Goal: Task Accomplishment & Management: Complete application form

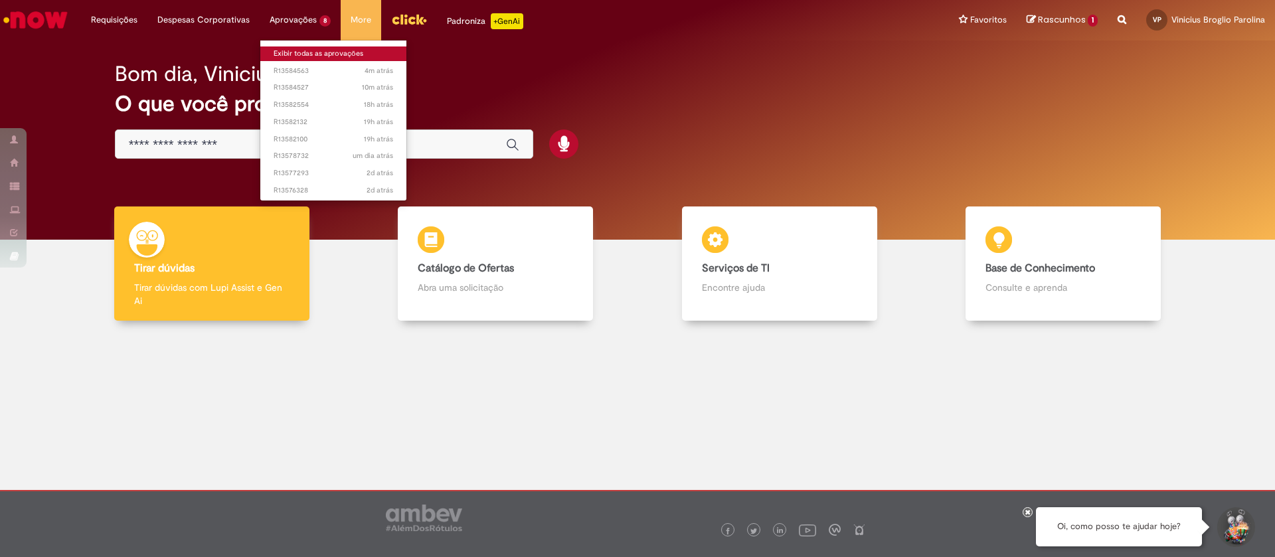
click at [314, 52] on link "Exibir todas as aprovações" at bounding box center [333, 53] width 146 height 15
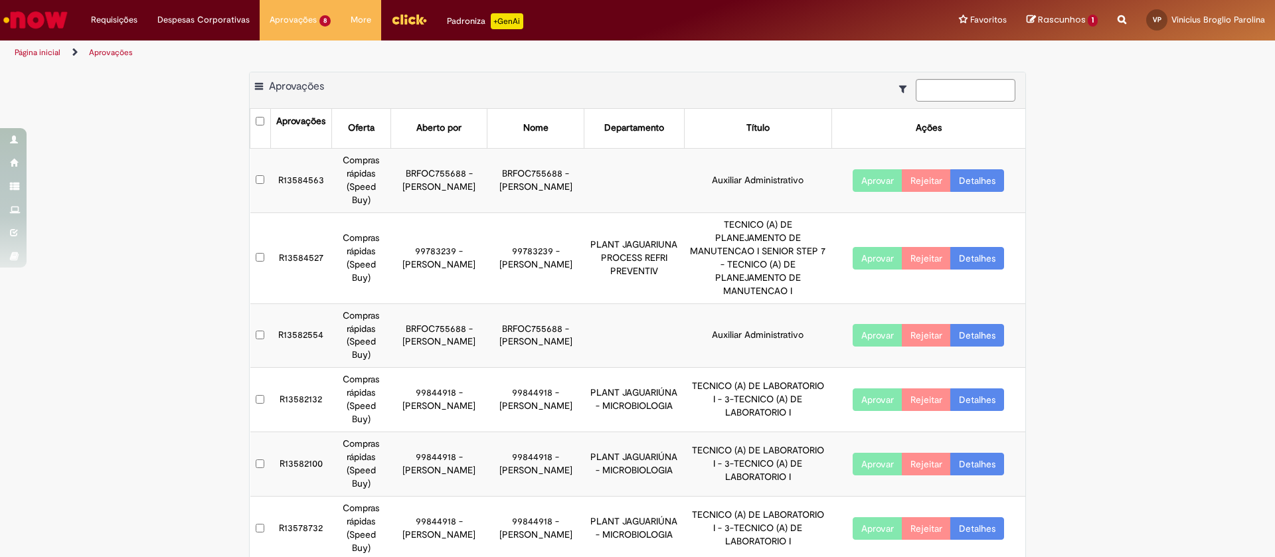
click at [618, 260] on td "PLANT JAGUARIUNA PROCESS REFRI PREVENTIV" at bounding box center [634, 257] width 100 height 91
click at [291, 258] on td "R13584527" at bounding box center [300, 257] width 61 height 91
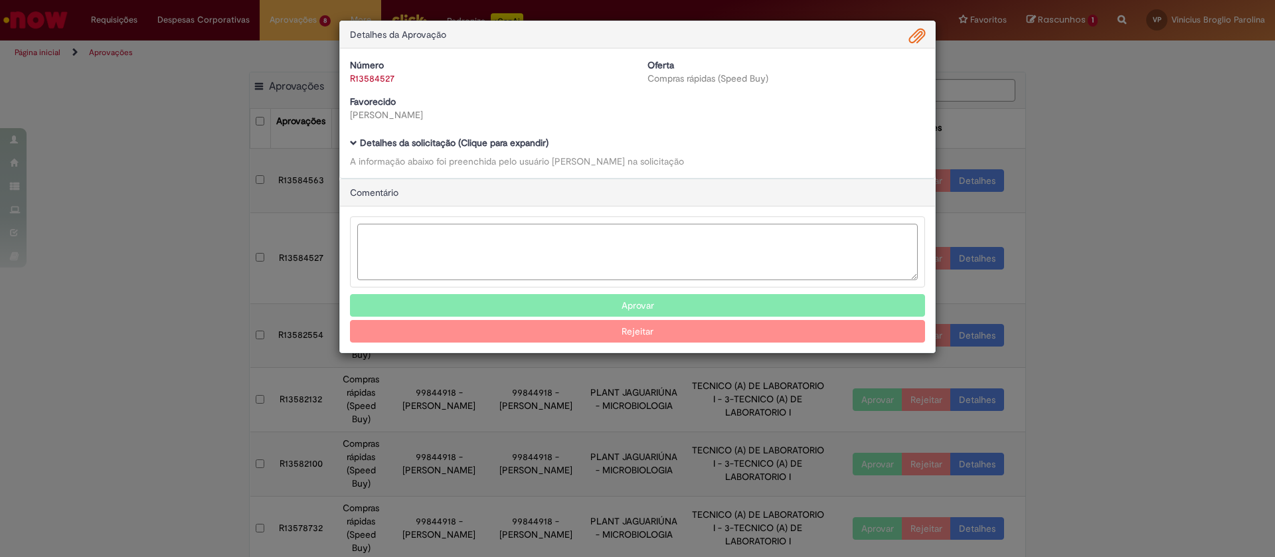
click at [605, 238] on textarea "Ambev Approval Modal" at bounding box center [637, 252] width 560 height 56
type textarea "********"
click at [639, 307] on button "Aprovar" at bounding box center [637, 305] width 575 height 23
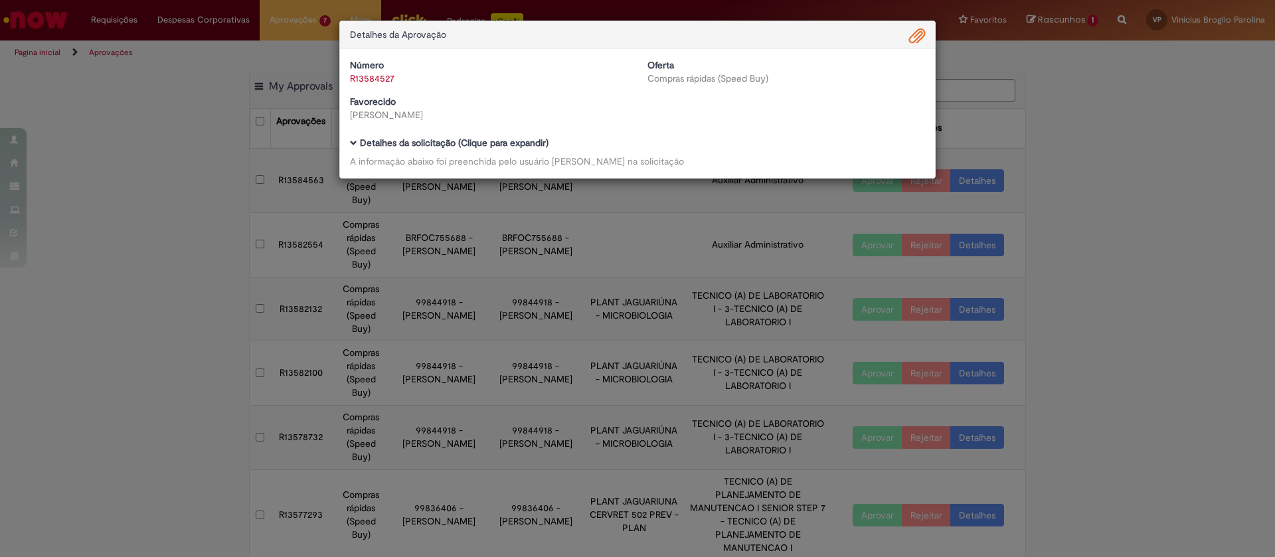
click at [1145, 268] on div "Detalhes da Aprovação Número R13584527 Oferta Compras rápidas (Speed Buy) Favor…" at bounding box center [637, 278] width 1275 height 557
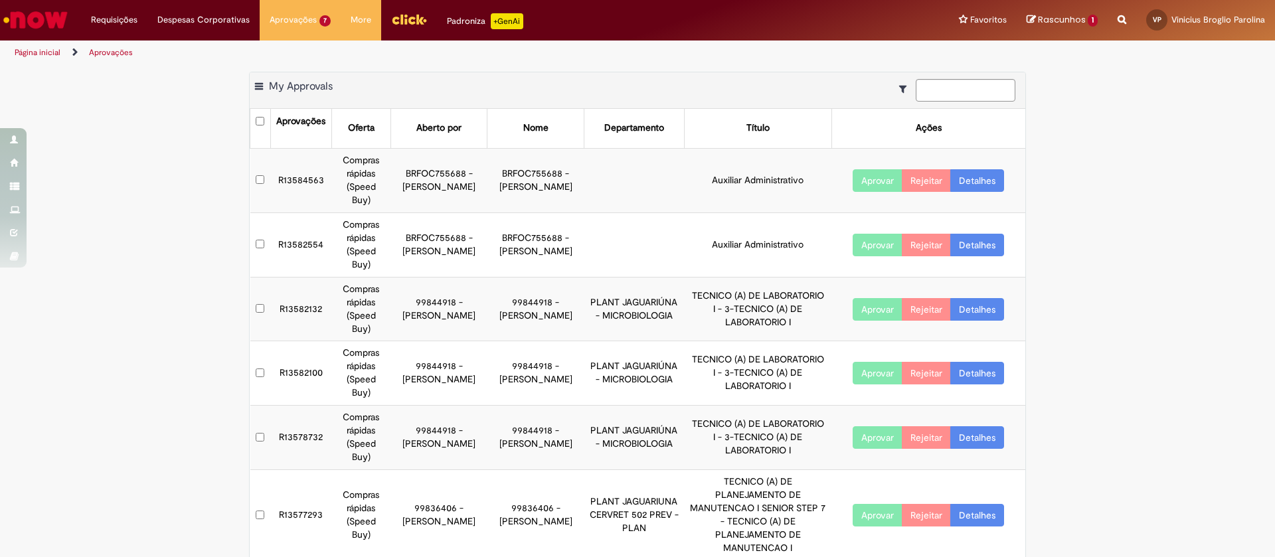
click at [302, 183] on td "R13584563" at bounding box center [300, 180] width 61 height 64
click at [309, 179] on td "R13584563" at bounding box center [300, 180] width 61 height 64
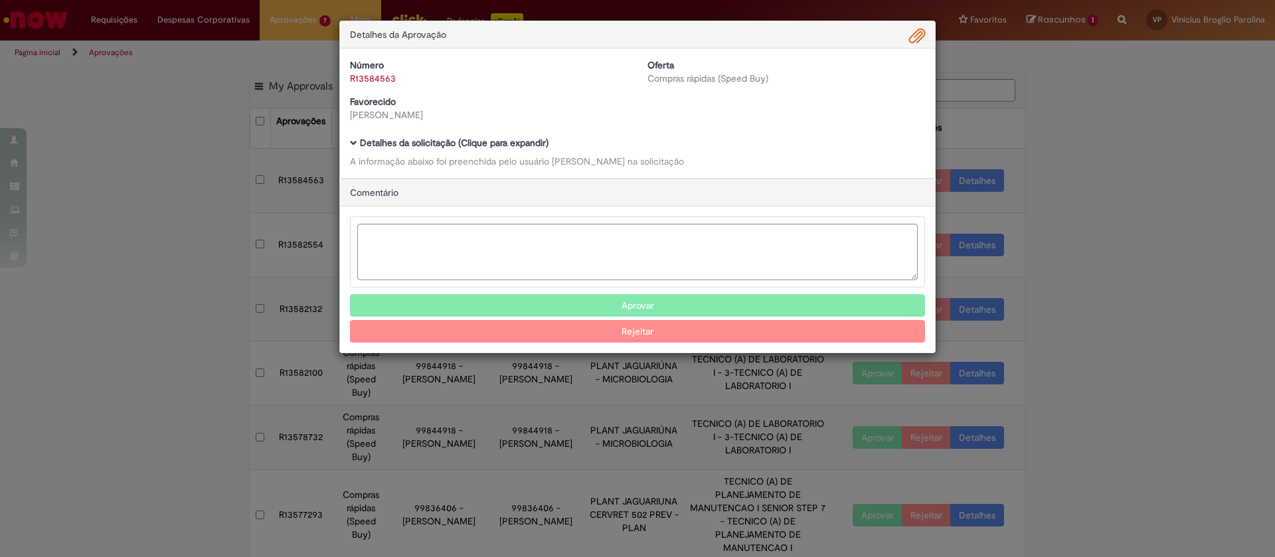
click at [1140, 228] on div "Detalhes da Aprovação Número R13584563 Oferta Compras rápidas (Speed Buy) Favor…" at bounding box center [637, 278] width 1275 height 557
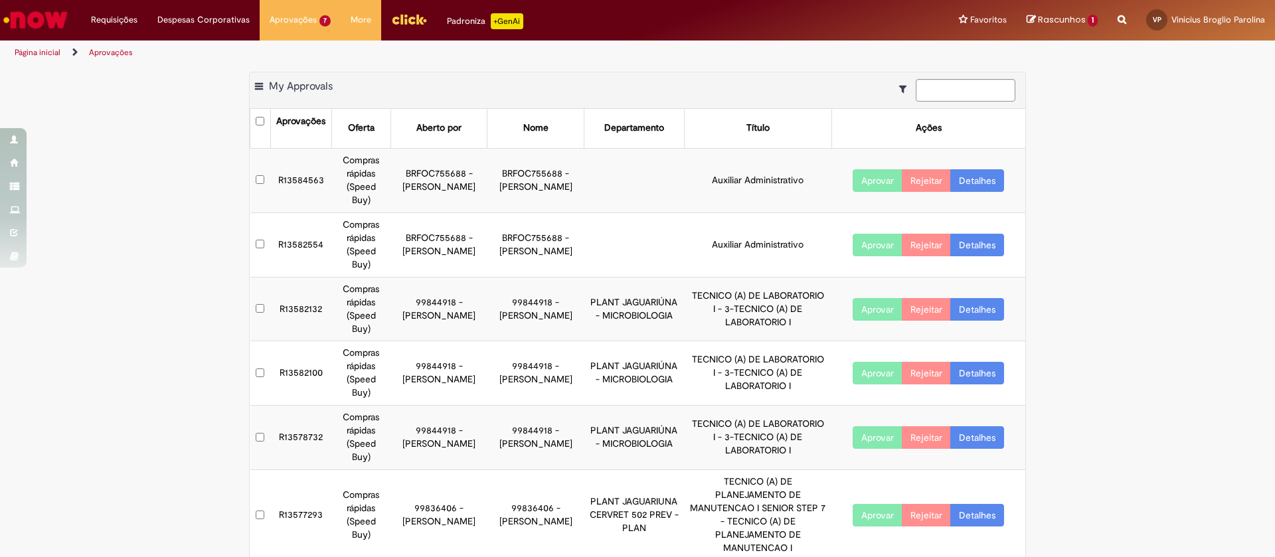
click at [272, 238] on td "R13582554" at bounding box center [300, 244] width 61 height 64
click at [301, 183] on td "R13584563" at bounding box center [300, 180] width 61 height 64
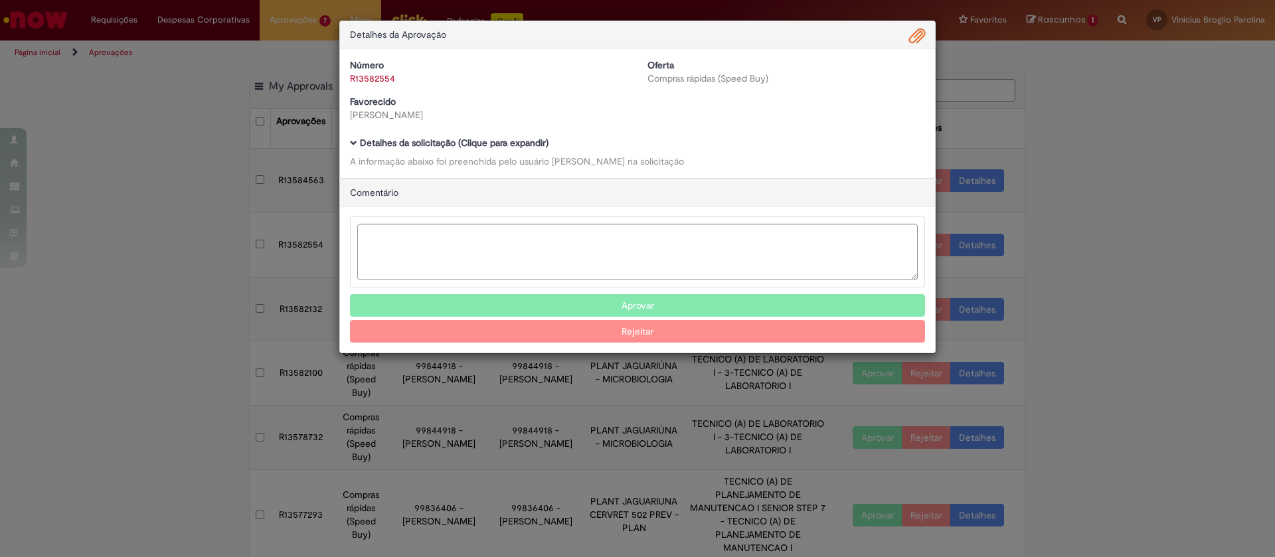
click at [916, 39] on span "Ambev Approval Modal" at bounding box center [917, 36] width 16 height 23
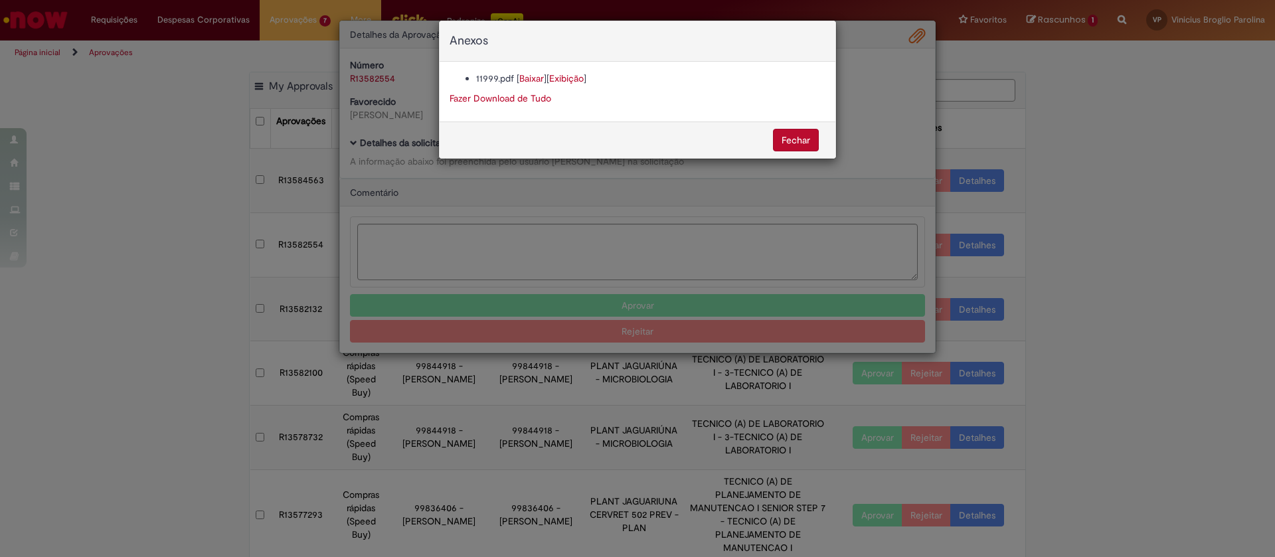
click at [515, 80] on li "11999.pdf [ Baixar ] [ Exibição ]" at bounding box center [650, 78] width 349 height 13
click at [535, 78] on link "Baixar" at bounding box center [531, 78] width 25 height 12
click at [791, 143] on button "Fechar" at bounding box center [796, 140] width 46 height 23
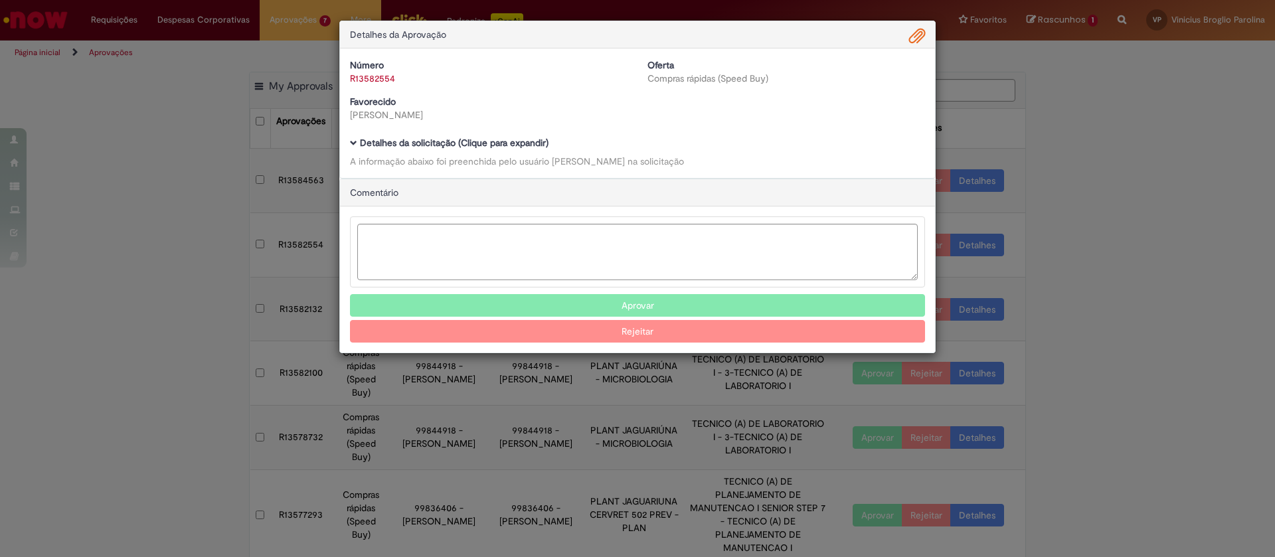
click at [699, 307] on button "Aprovar" at bounding box center [637, 305] width 575 height 23
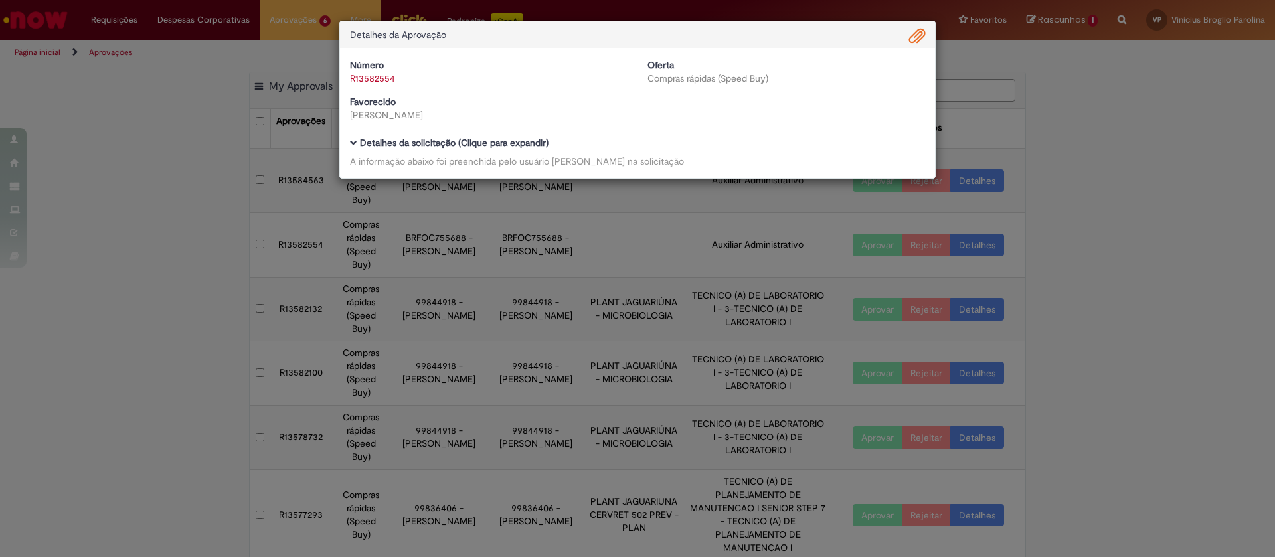
click at [1144, 216] on div "Detalhes da Aprovação Número R13582554 Oferta Compras rápidas (Speed Buy) Favor…" at bounding box center [637, 278] width 1275 height 557
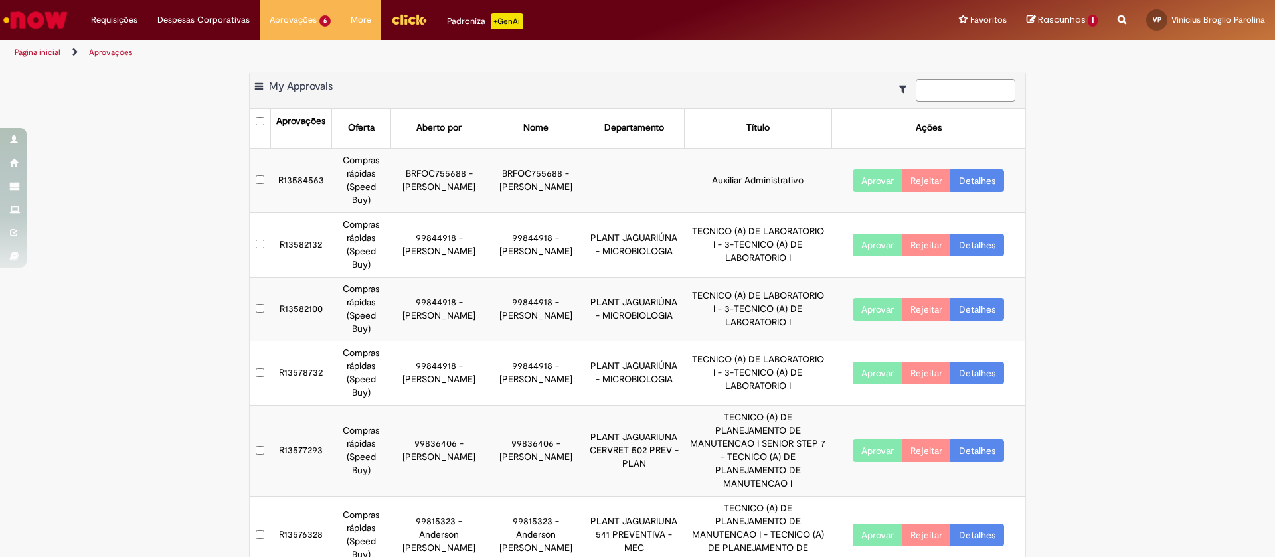
click at [299, 183] on td "R13584563" at bounding box center [300, 180] width 61 height 64
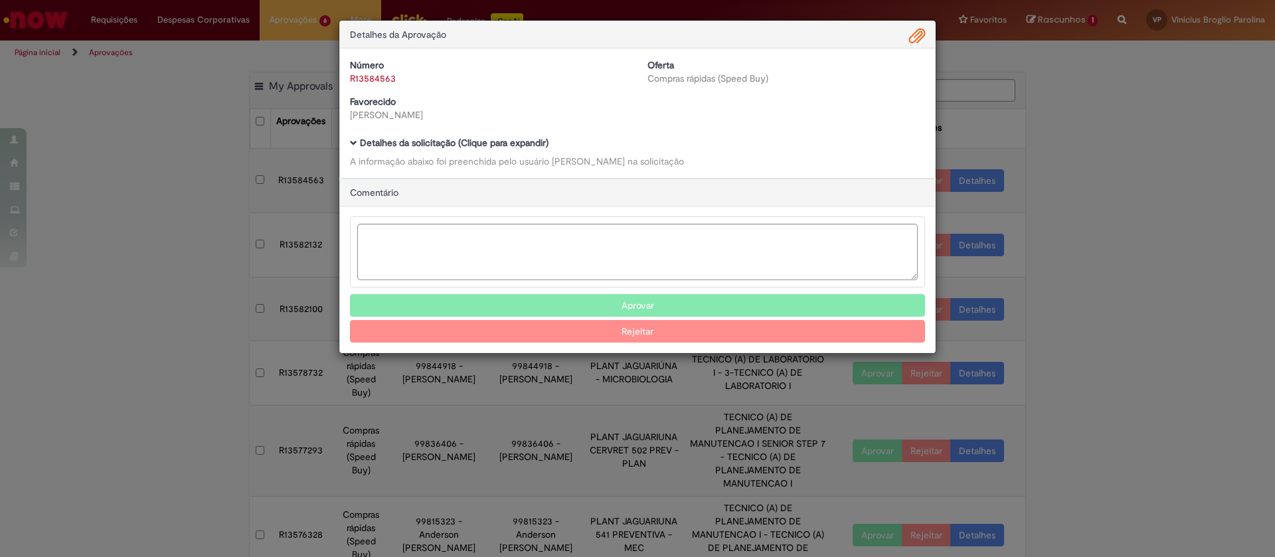
click at [923, 33] on span "Ambev Approval Modal" at bounding box center [917, 36] width 16 height 23
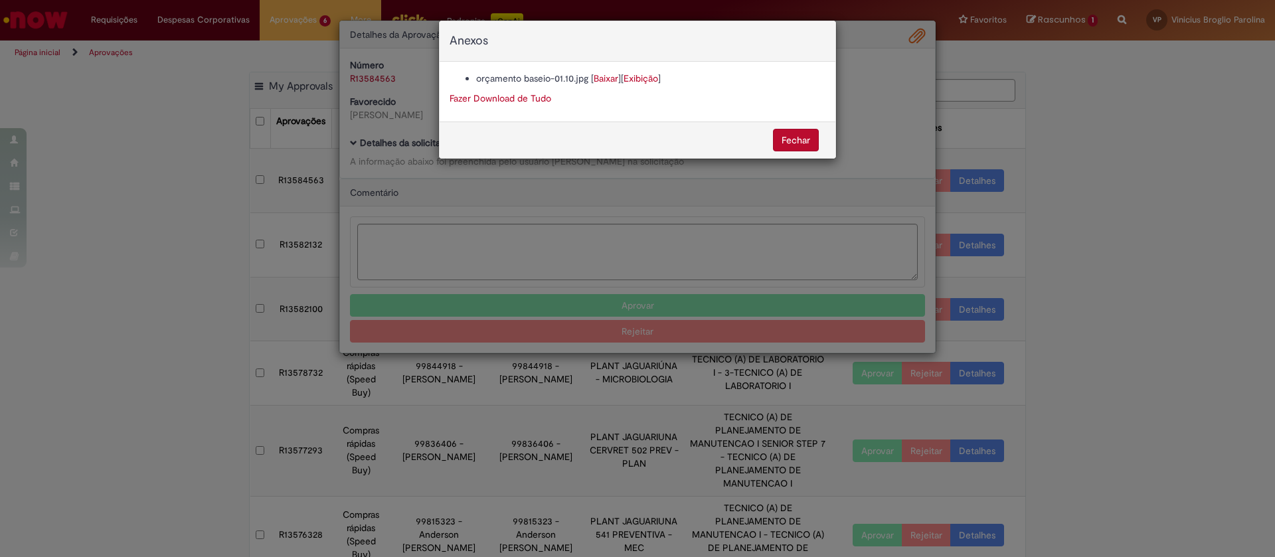
click at [610, 78] on link "Baixar" at bounding box center [606, 78] width 25 height 12
click at [795, 134] on button "Fechar" at bounding box center [796, 140] width 46 height 23
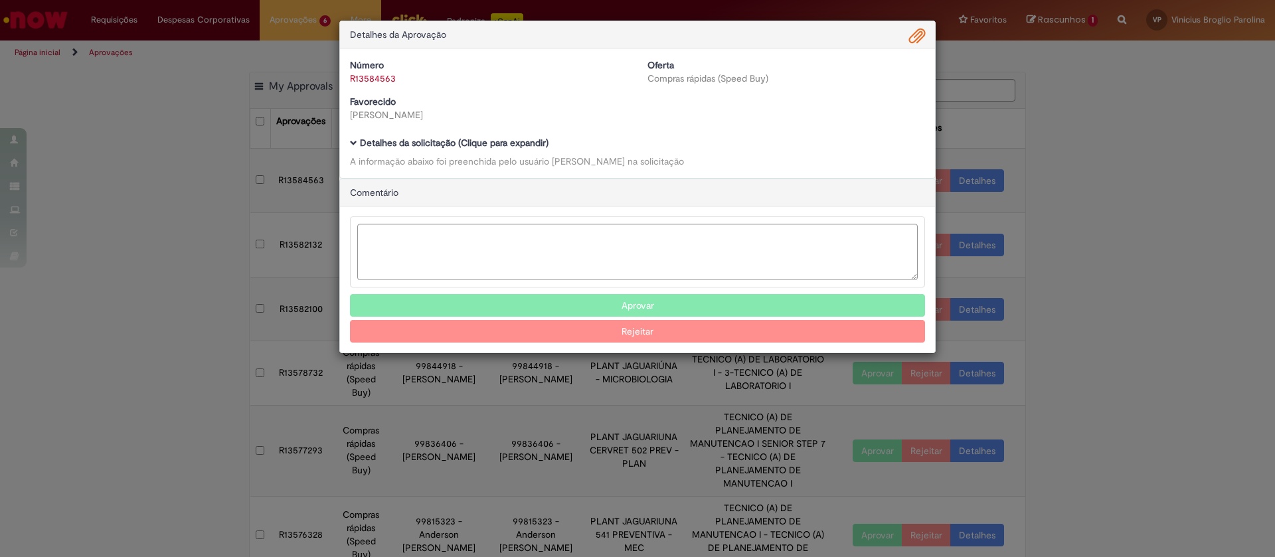
click at [703, 290] on div "Aprovar Rejeitar" at bounding box center [637, 280] width 595 height 146
click at [704, 302] on button "Aprovar" at bounding box center [637, 305] width 575 height 23
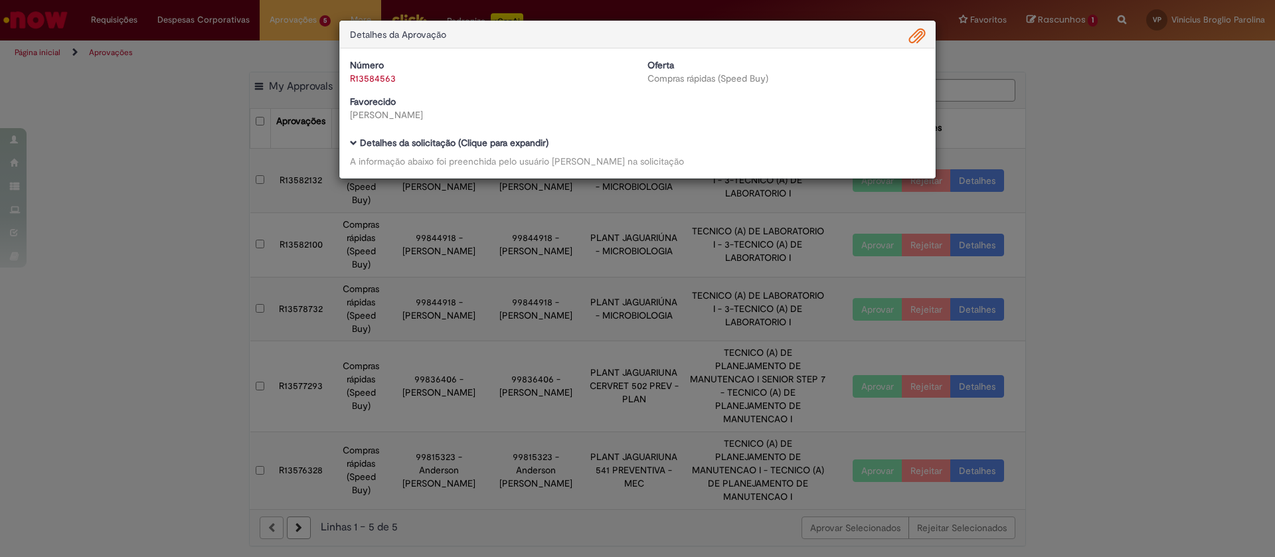
drag, startPoint x: 1227, startPoint y: 244, endPoint x: 1204, endPoint y: 257, distance: 26.8
click at [1227, 246] on div "Detalhes da Aprovação Número R13584563 Oferta Compras rápidas (Speed Buy) Favor…" at bounding box center [637, 278] width 1275 height 557
